Goal: Information Seeking & Learning: Learn about a topic

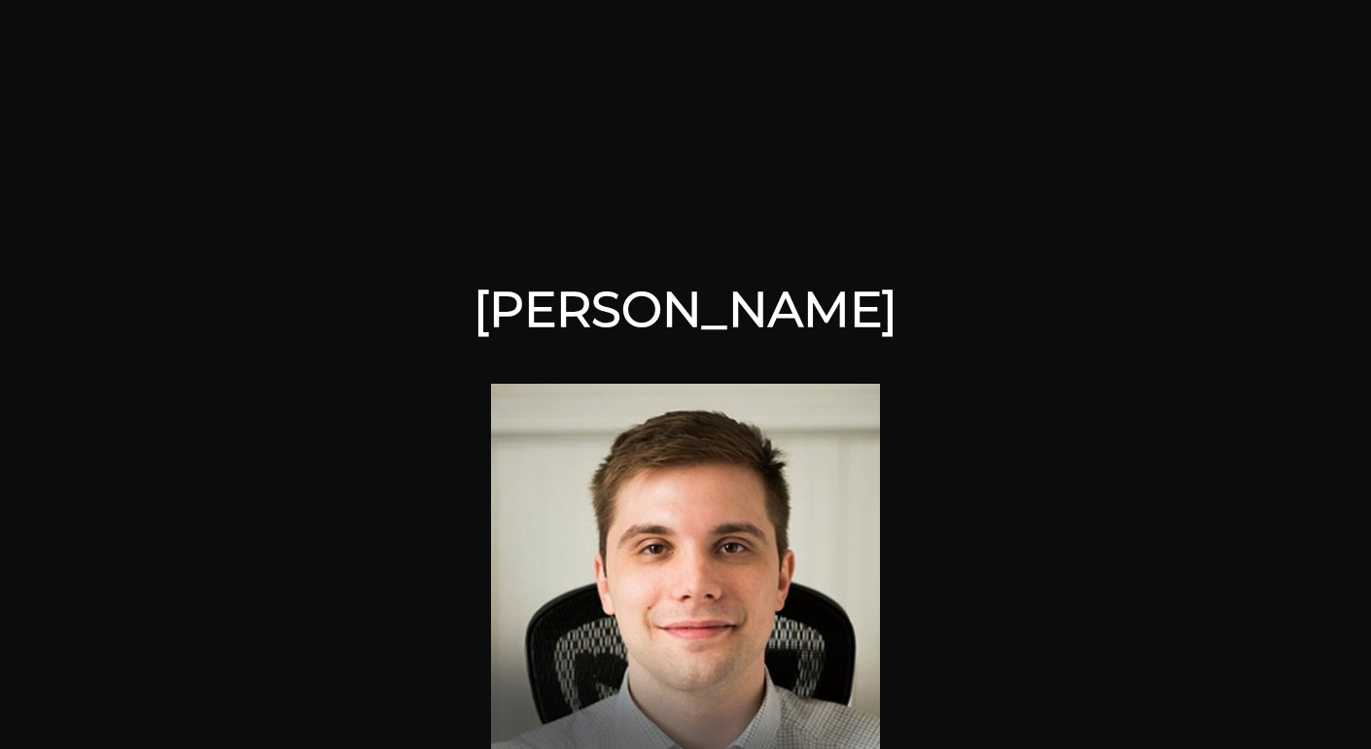
scroll to position [458, 0]
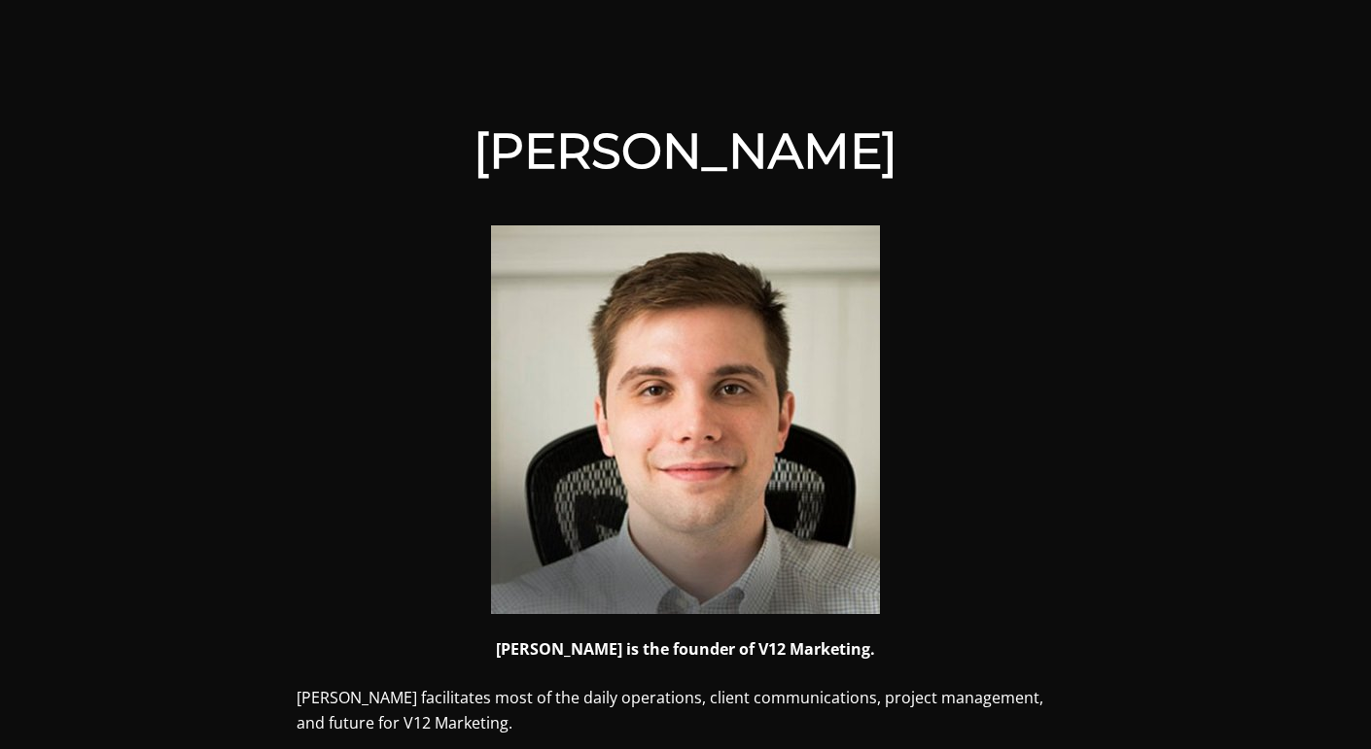
click at [665, 415] on img at bounding box center [685, 420] width 389 height 389
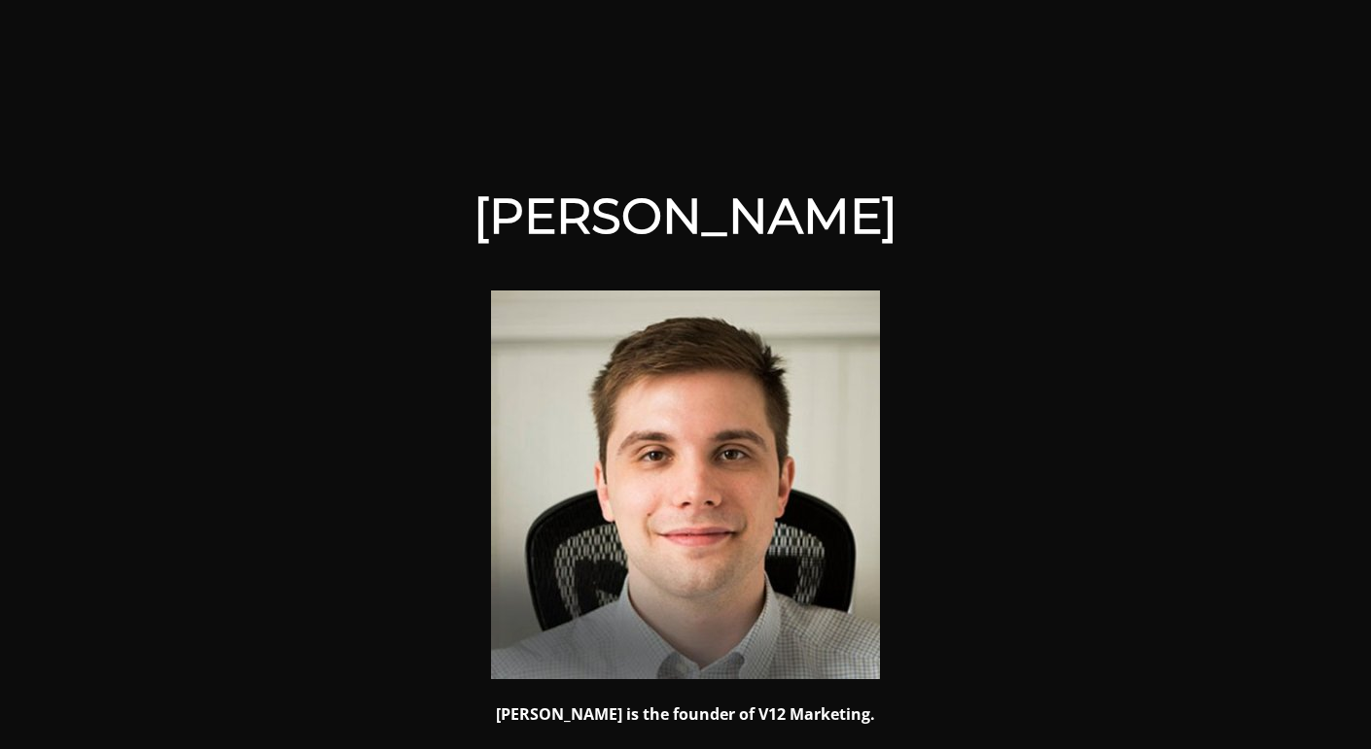
scroll to position [365, 0]
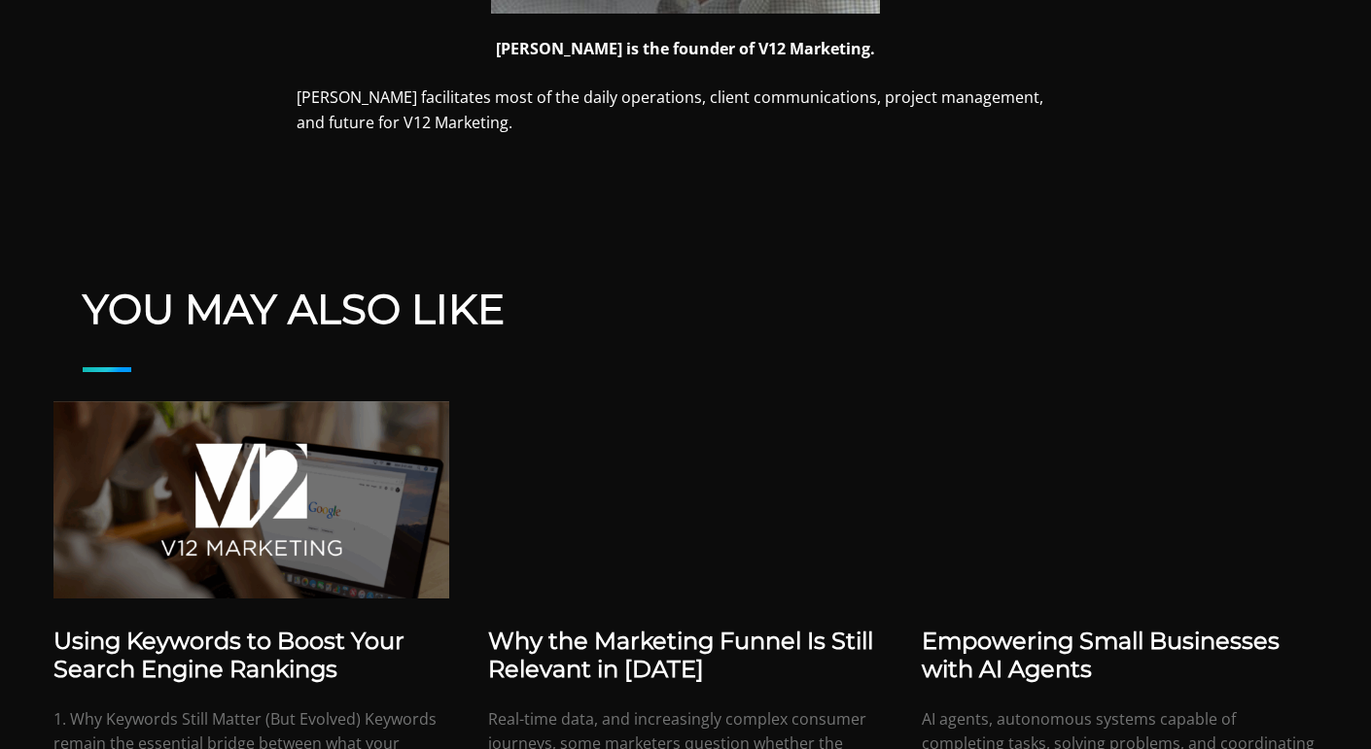
scroll to position [1157, 0]
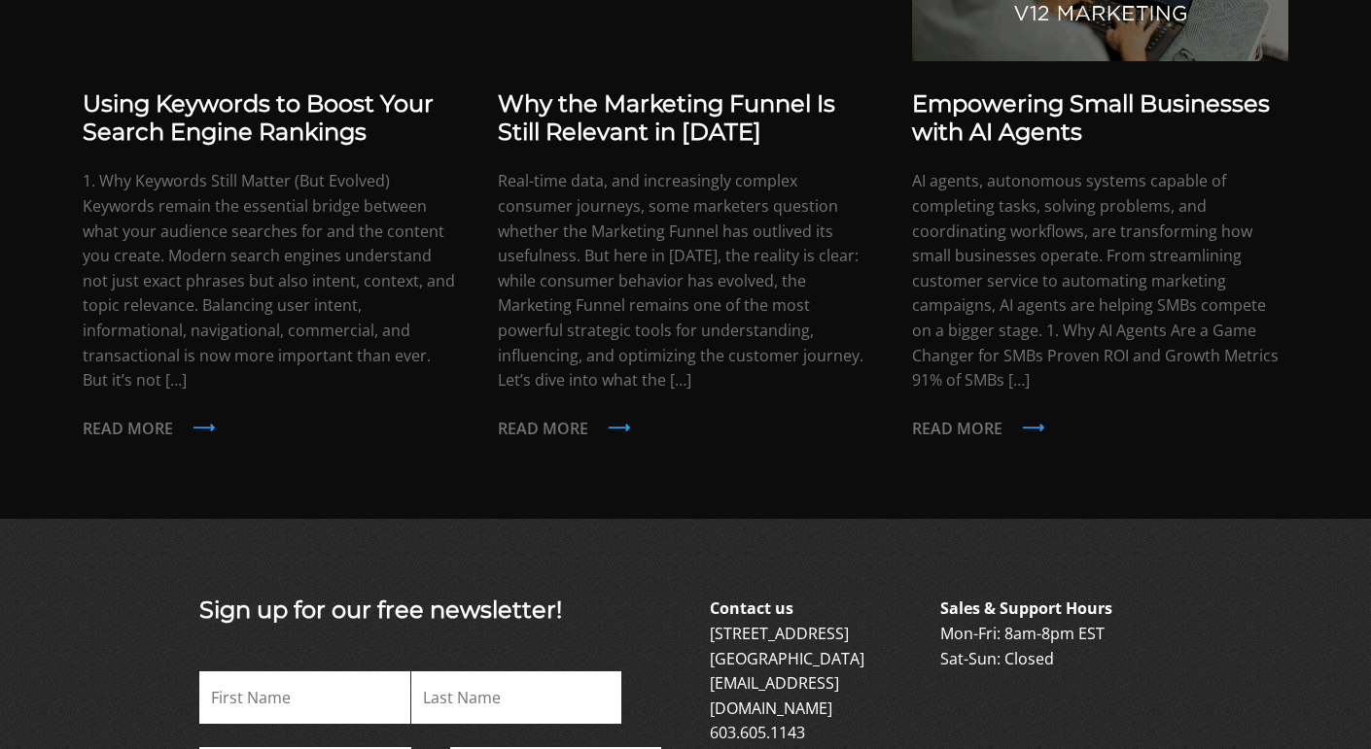
scroll to position [4309, 0]
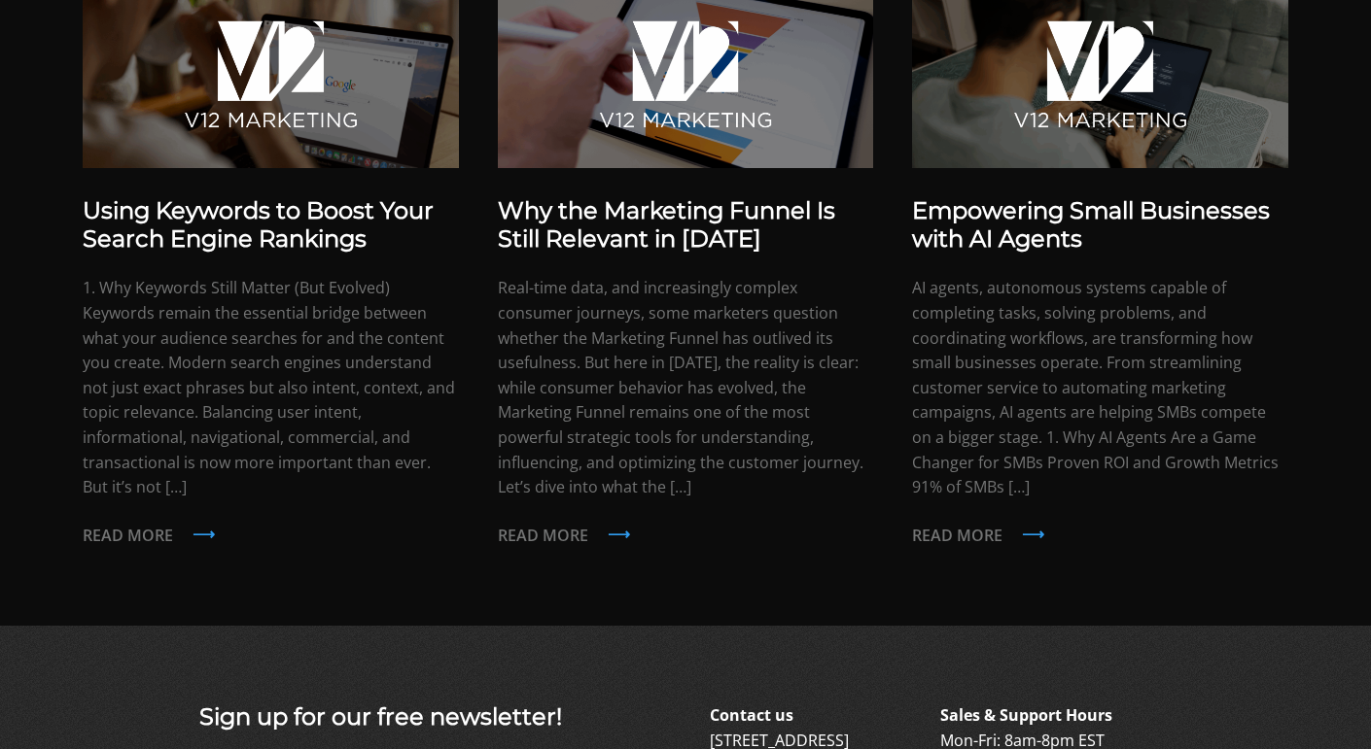
click at [0, 307] on div "News & Insights Using Keywords to Boost Your Search Engine Rankings 1. Why Keyw…" at bounding box center [685, 205] width 1371 height 685
